Goal: Find specific page/section: Find specific page/section

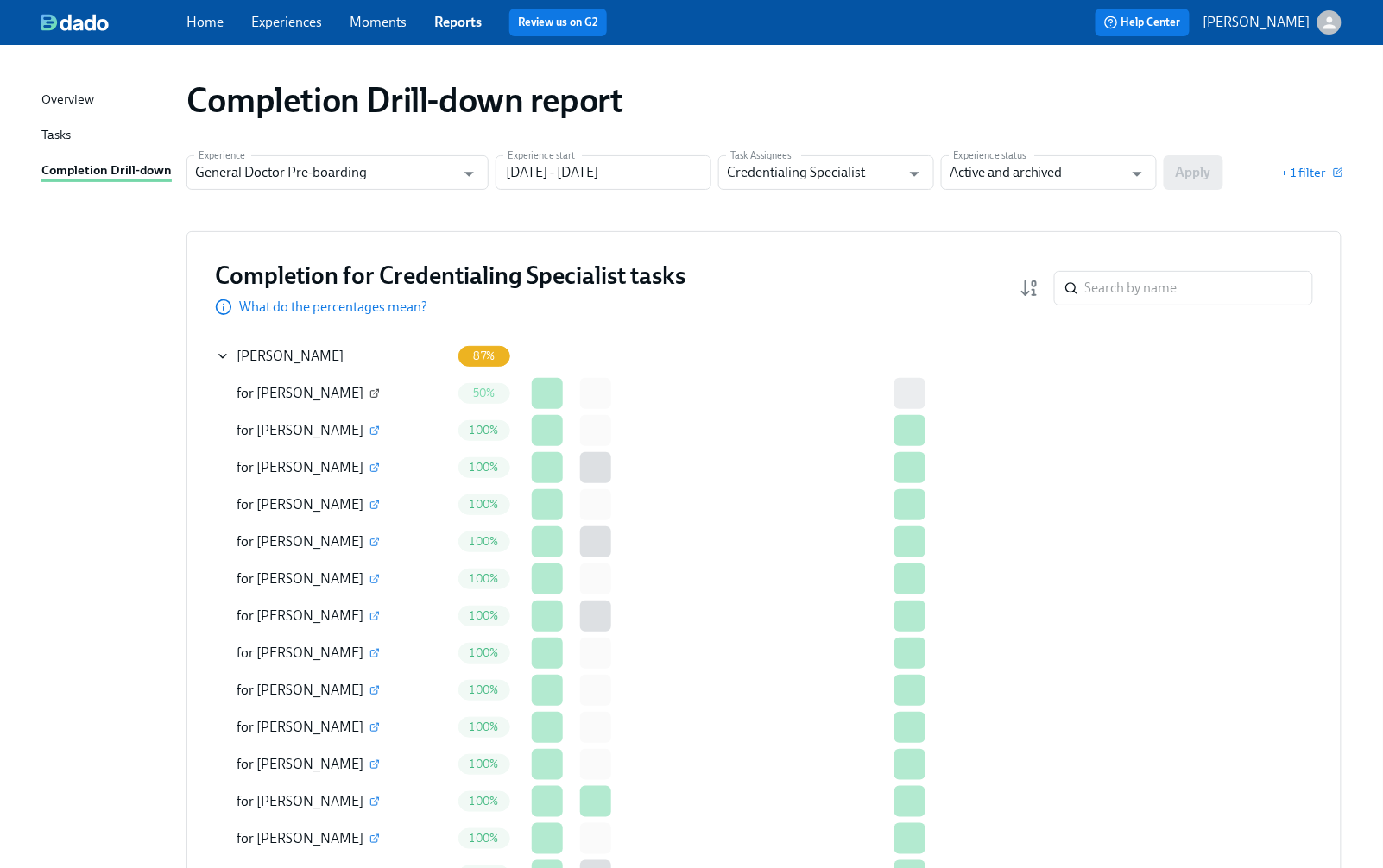
click at [370, 390] on icon "button" at bounding box center [375, 394] width 11 height 11
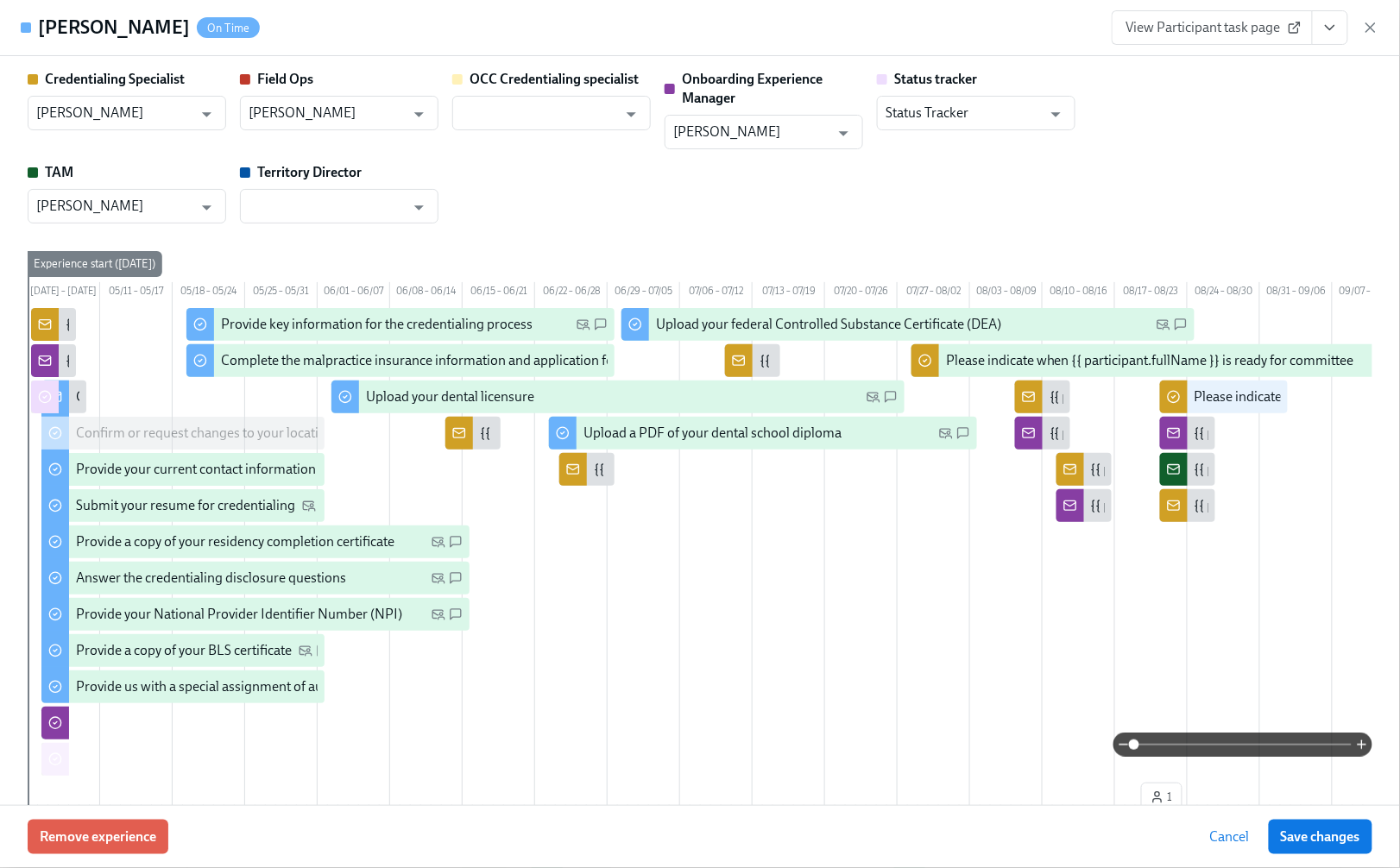
scroll to position [575, 0]
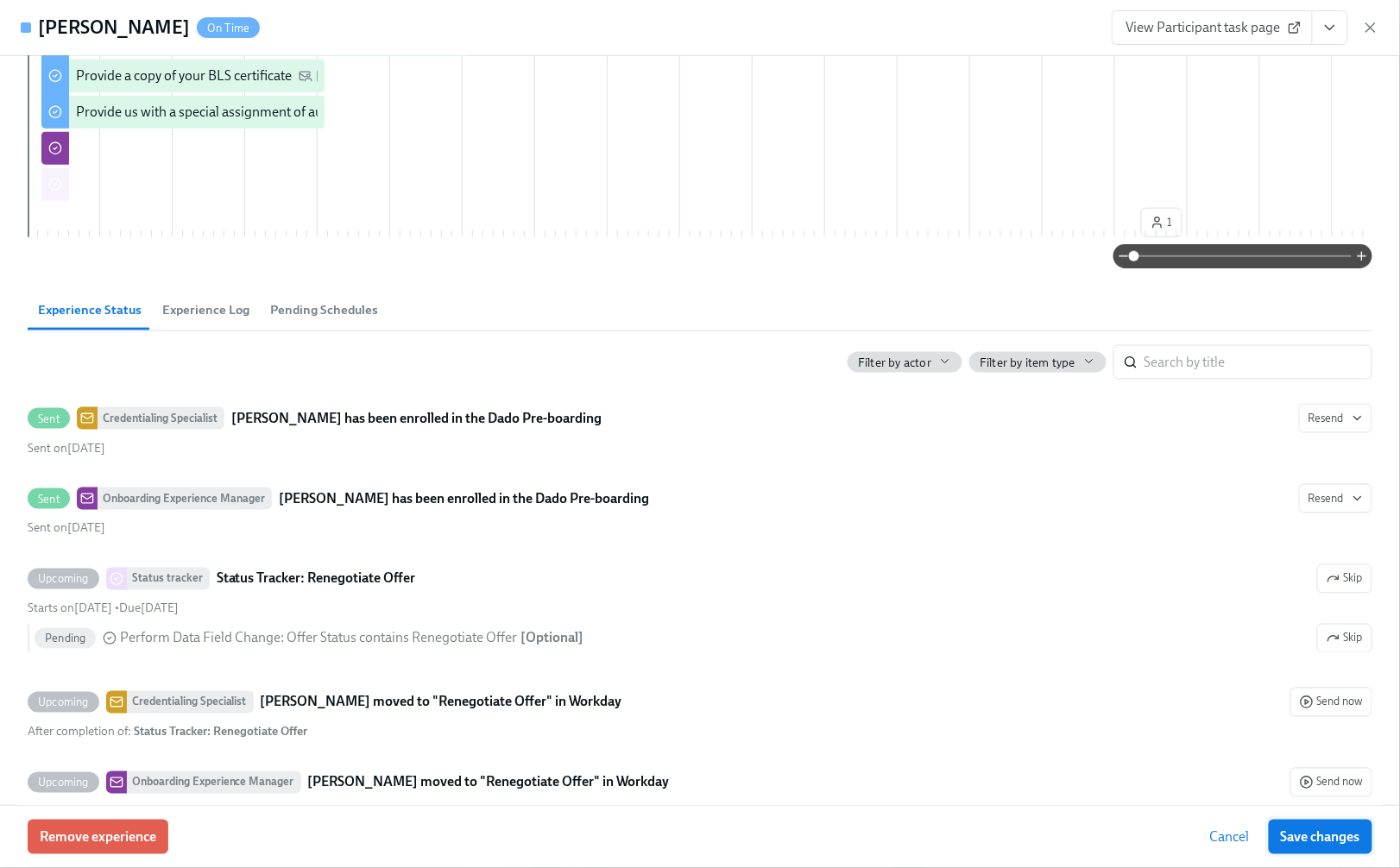
click at [1309, 839] on span "Save changes" at bounding box center [1320, 837] width 79 height 17
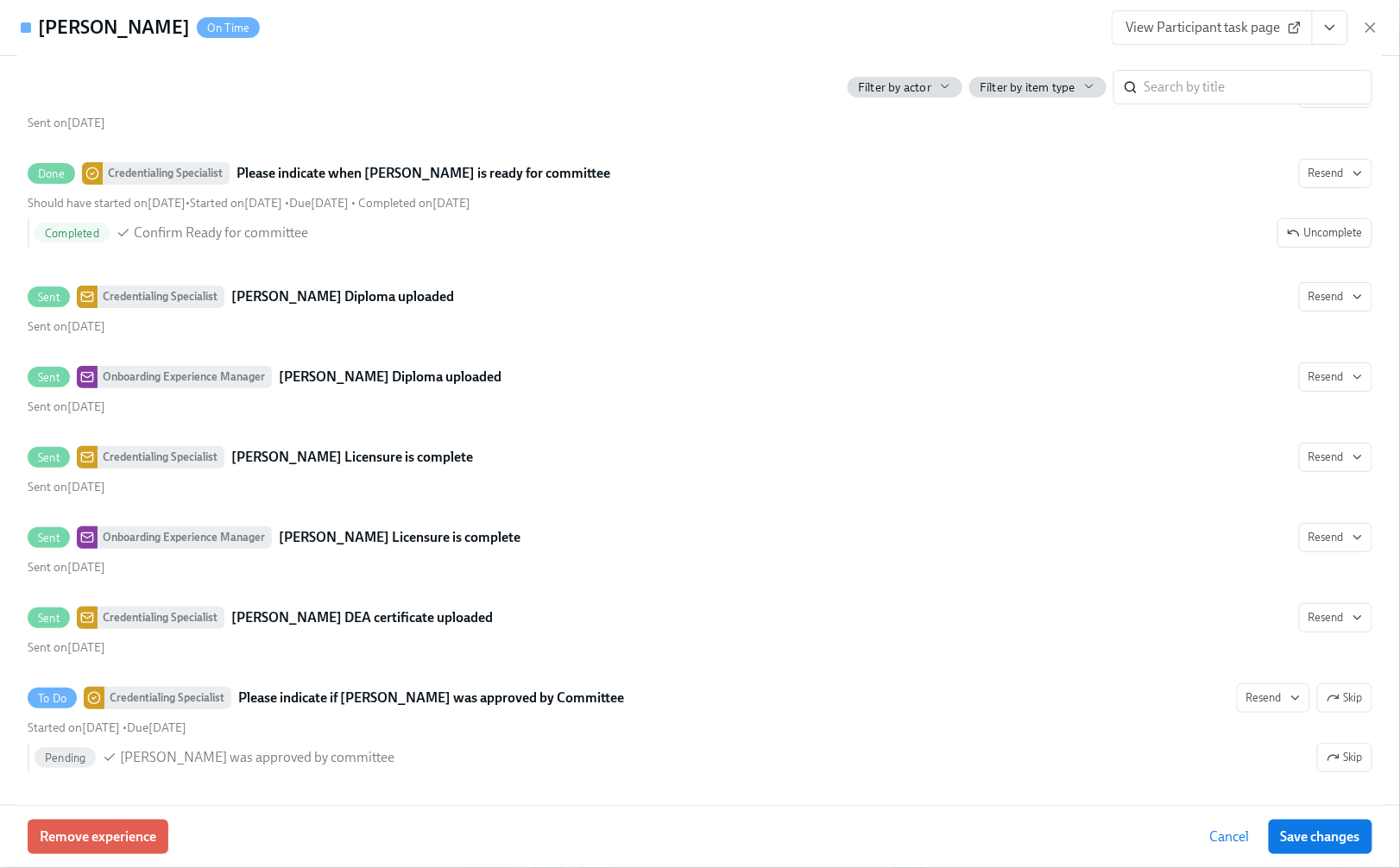
scroll to position [4143, 0]
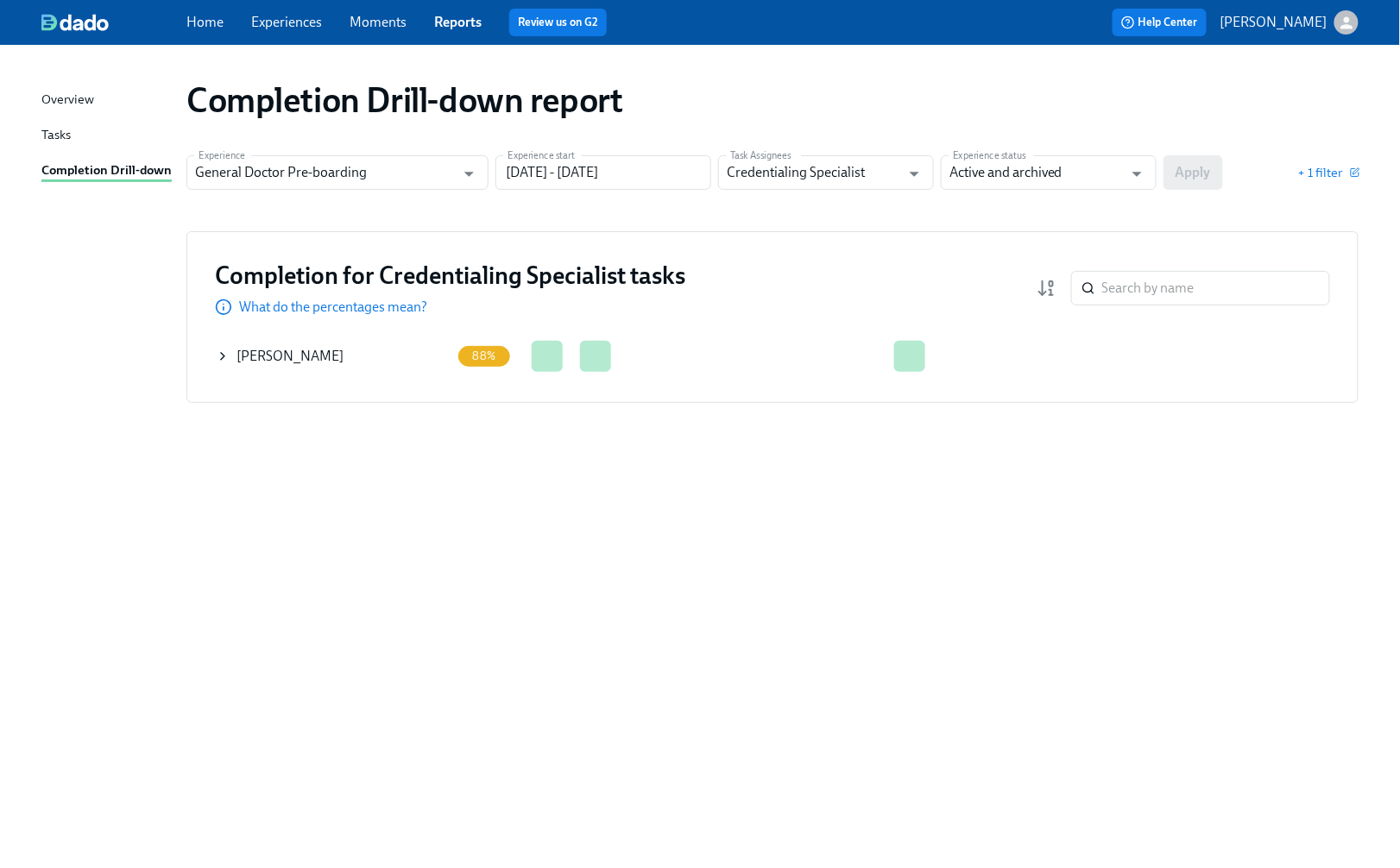
click at [224, 354] on icon at bounding box center [222, 355] width 13 height 13
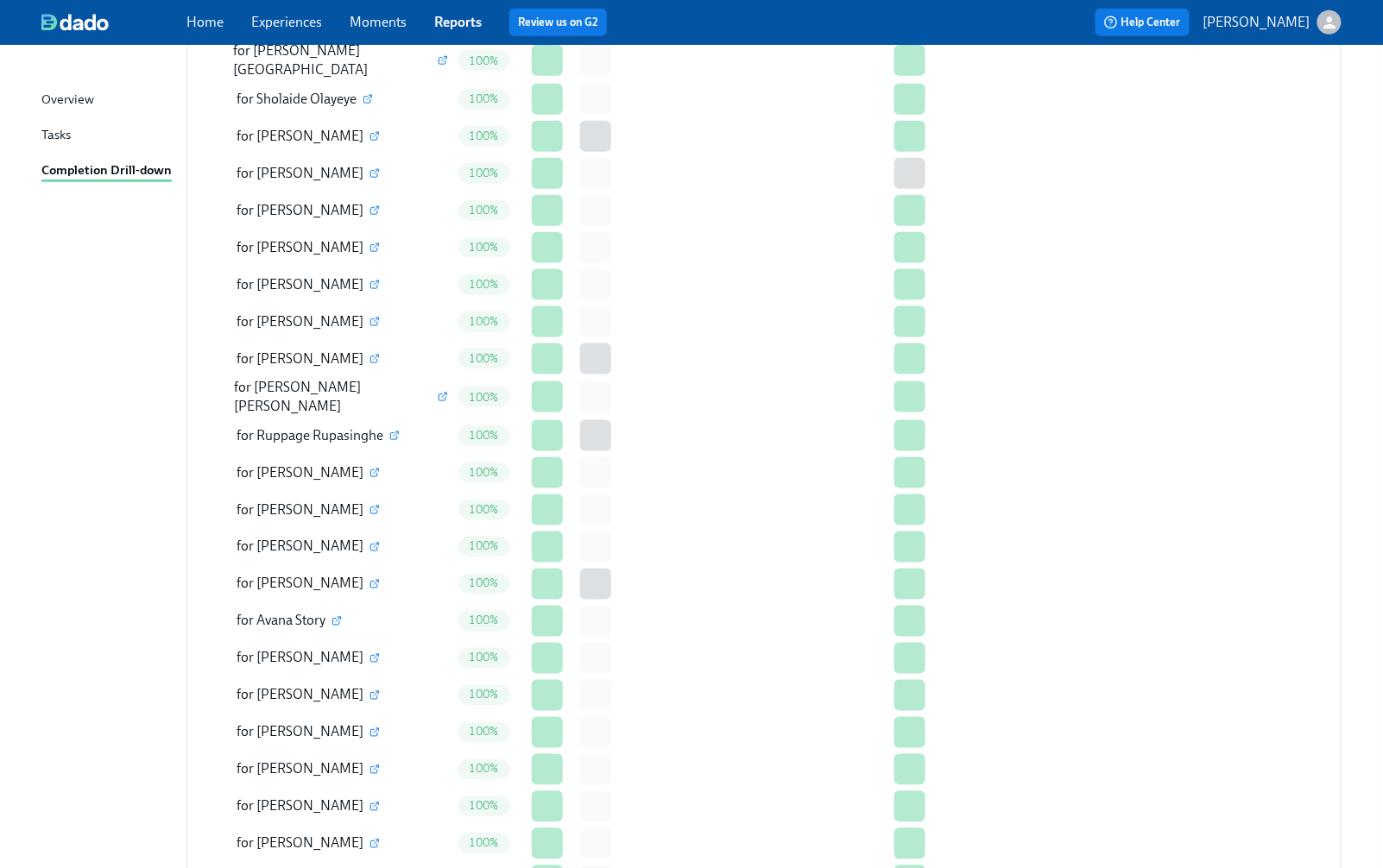
scroll to position [2532, 0]
